Goal: Task Accomplishment & Management: Use online tool/utility

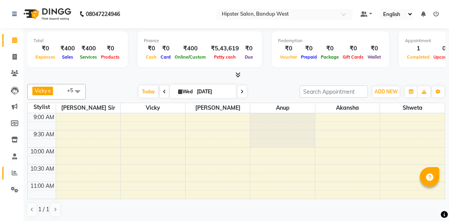
click at [14, 172] on icon at bounding box center [15, 173] width 6 height 6
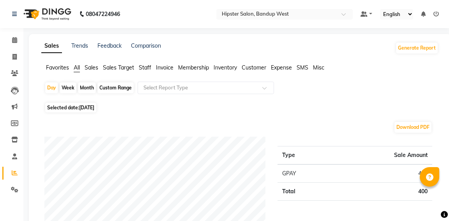
click at [88, 89] on div "Month" at bounding box center [87, 87] width 18 height 11
select select "9"
select select "2025"
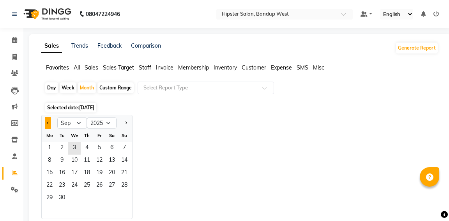
click at [47, 123] on span "Previous month" at bounding box center [48, 122] width 3 height 3
select select "8"
click at [96, 145] on span "1" at bounding box center [99, 148] width 12 height 12
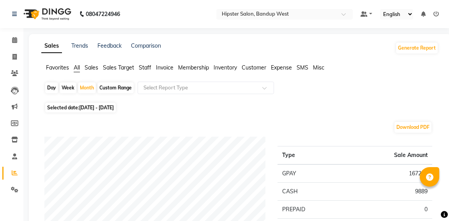
click at [146, 69] on span "Staff" at bounding box center [145, 67] width 12 height 7
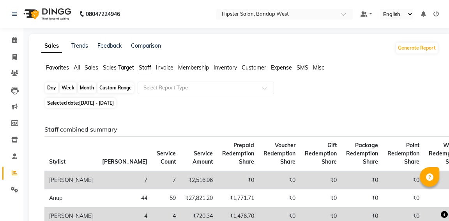
click at [87, 87] on div "Month" at bounding box center [87, 87] width 18 height 11
select select "8"
select select "2025"
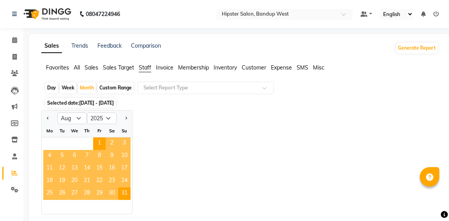
click at [145, 68] on span "Staff" at bounding box center [145, 67] width 12 height 7
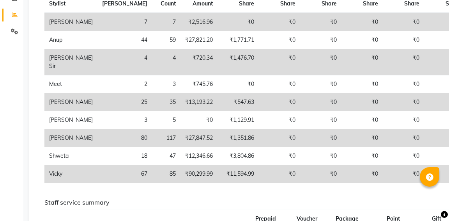
scroll to position [163, 0]
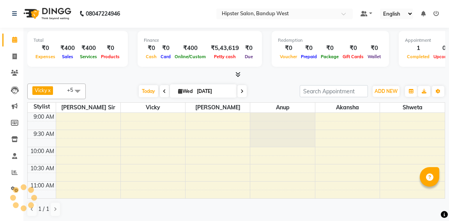
scroll to position [170, 0]
